Goal: Transaction & Acquisition: Obtain resource

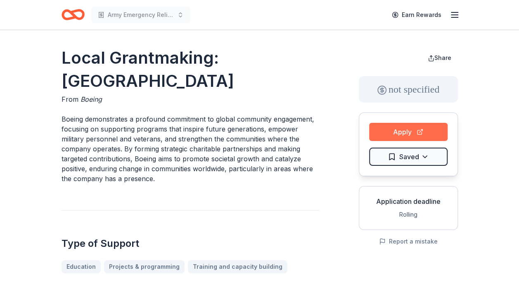
click at [402, 134] on button "Apply" at bounding box center [408, 132] width 78 height 18
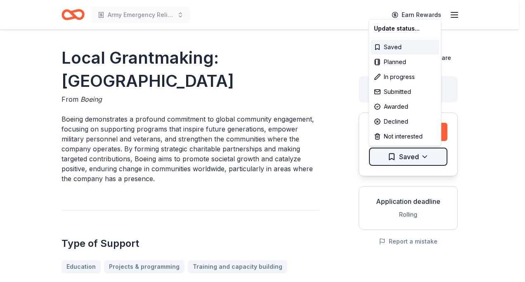
click at [425, 153] on html "Army Emergency Relief Annual Giving Campaign Earn Rewards Local Grantmaking: Na…" at bounding box center [262, 141] width 525 height 282
click at [397, 58] on div "Planned" at bounding box center [405, 62] width 69 height 15
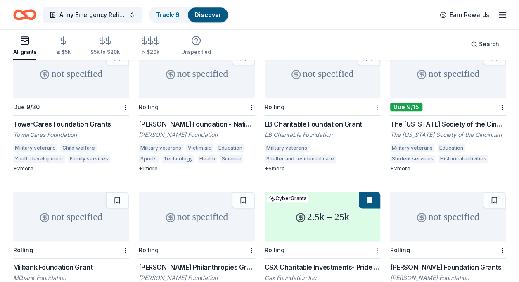
scroll to position [422, 0]
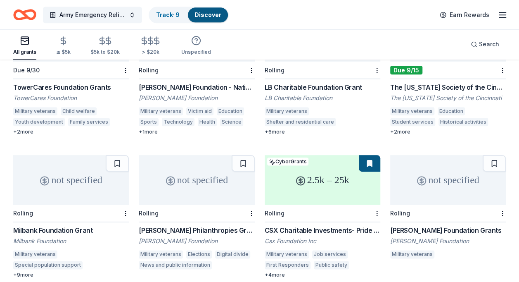
click at [83, 204] on div "Rolling" at bounding box center [71, 212] width 116 height 17
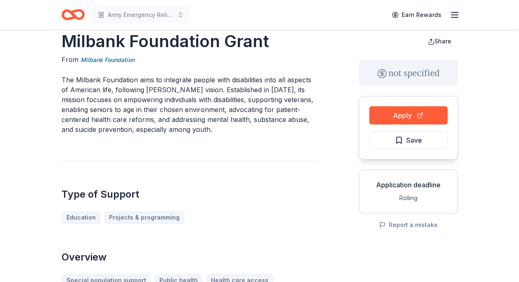
scroll to position [14, 0]
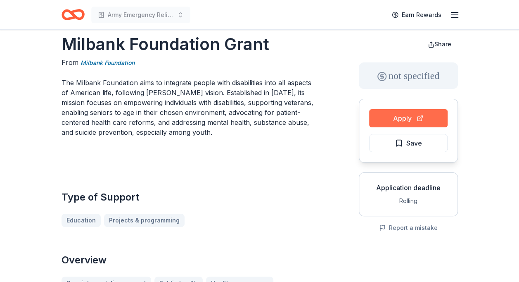
click at [412, 112] on button "Apply" at bounding box center [408, 118] width 78 height 18
